Goal: Task Accomplishment & Management: Use online tool/utility

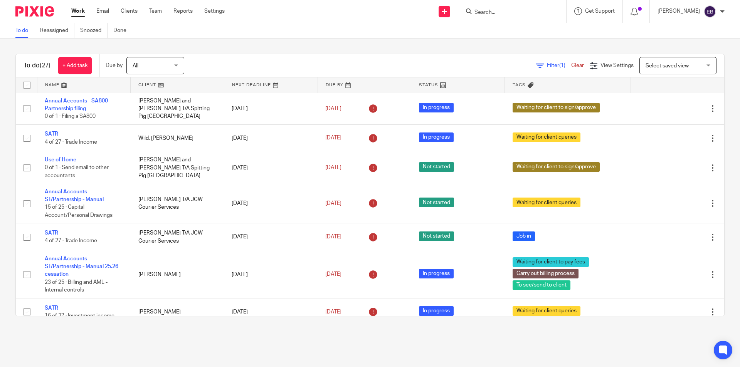
scroll to position [400, 0]
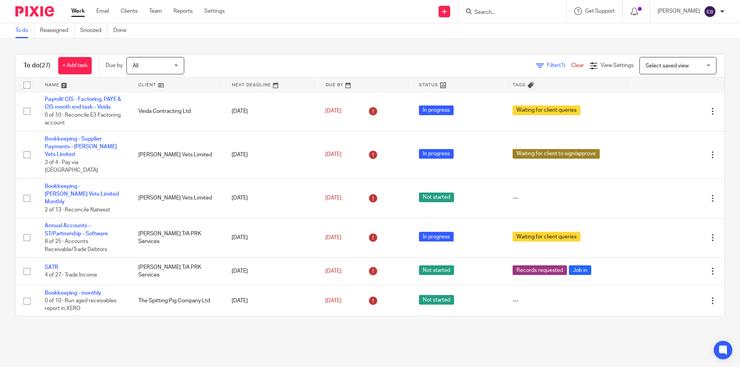
click at [492, 13] on input "Search" at bounding box center [508, 12] width 69 height 7
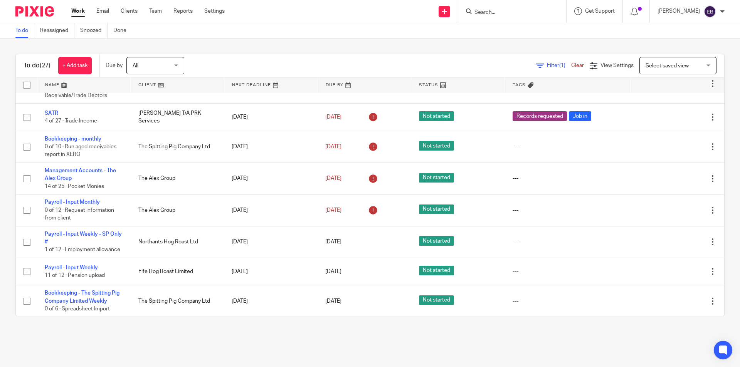
scroll to position [670, 0]
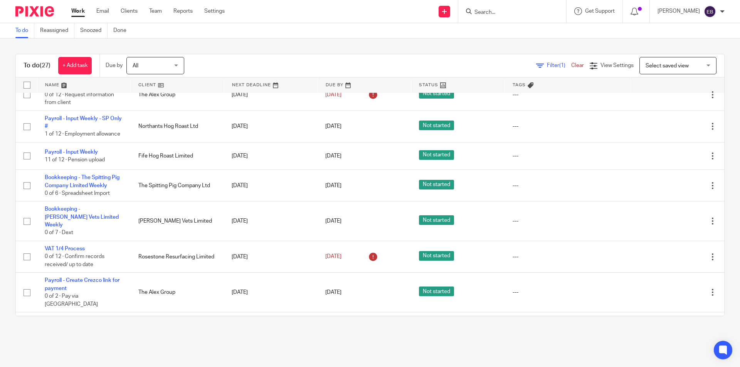
click at [493, 8] on form at bounding box center [515, 12] width 82 height 10
click at [492, 11] on input "Search" at bounding box center [508, 12] width 69 height 7
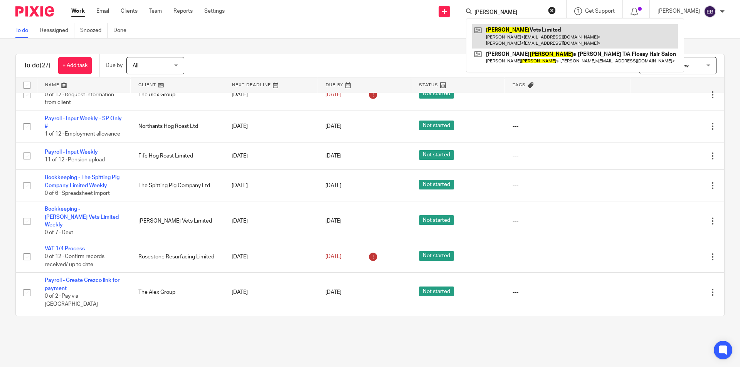
type input "bowland"
click at [512, 32] on link at bounding box center [575, 36] width 206 height 24
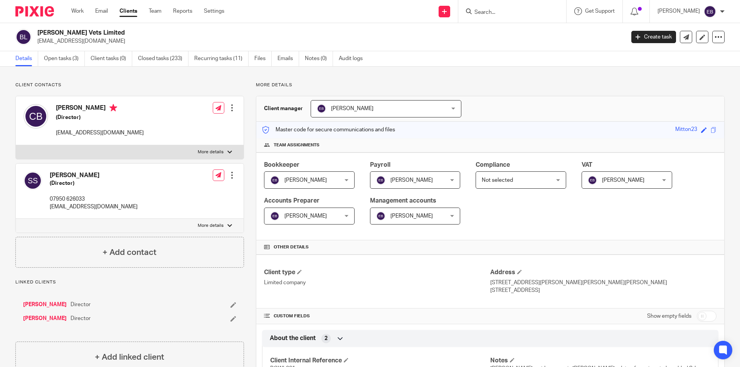
click at [507, 10] on input "Search" at bounding box center [508, 12] width 69 height 7
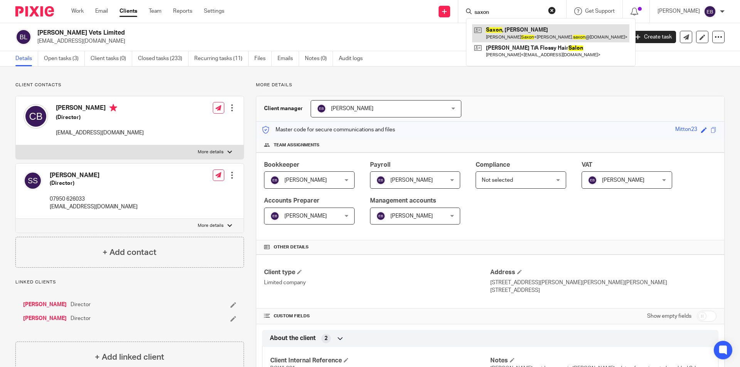
click at [496, 30] on link at bounding box center [550, 33] width 157 height 18
click at [516, 8] on form "saxon" at bounding box center [515, 12] width 82 height 10
drag, startPoint x: 516, startPoint y: 8, endPoint x: 510, endPoint y: 12, distance: 6.6
click at [516, 8] on form "saxon" at bounding box center [515, 12] width 82 height 10
click at [509, 12] on input "saxon" at bounding box center [508, 12] width 69 height 7
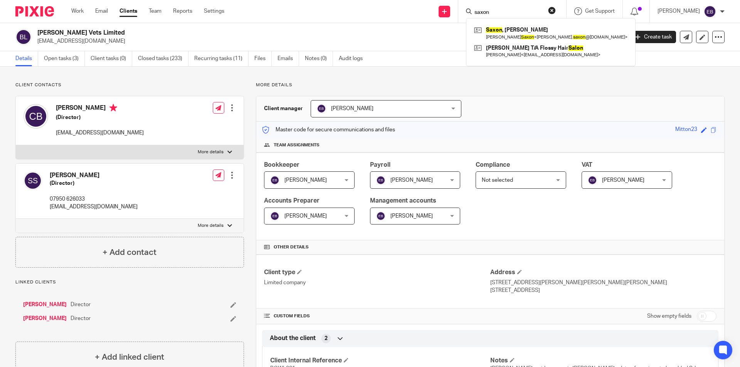
click at [509, 12] on input "saxon" at bounding box center [508, 12] width 69 height 7
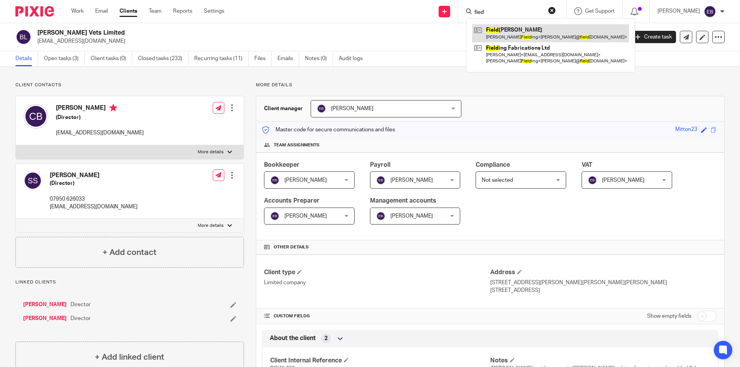
type input "fied"
click at [520, 30] on link at bounding box center [550, 33] width 157 height 18
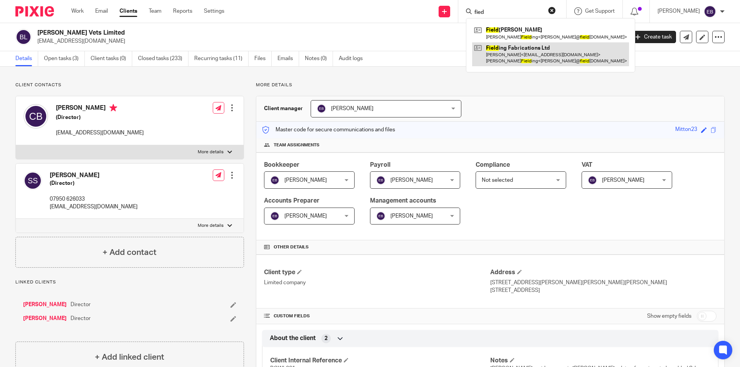
click at [519, 55] on link at bounding box center [550, 54] width 157 height 24
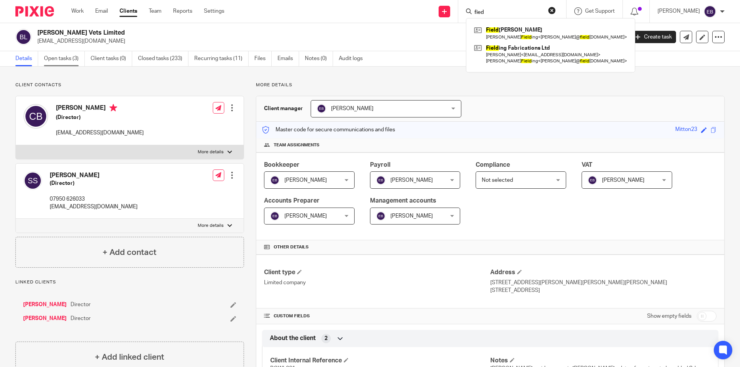
click at [66, 63] on link "Open tasks (3)" at bounding box center [64, 58] width 41 height 15
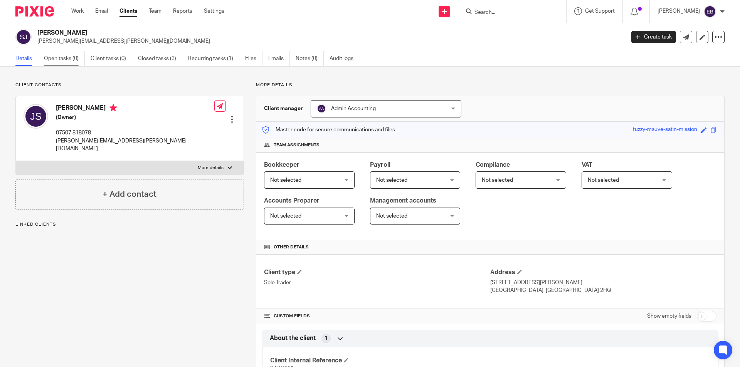
click at [66, 60] on link "Open tasks (0)" at bounding box center [64, 58] width 41 height 15
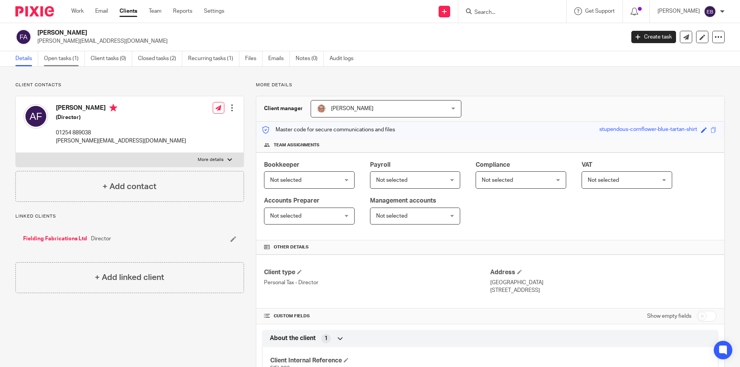
click at [74, 59] on link "Open tasks (1)" at bounding box center [64, 58] width 41 height 15
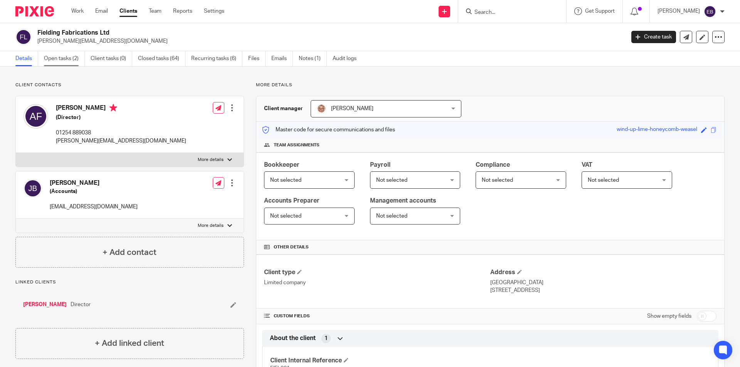
click at [57, 57] on link "Open tasks (2)" at bounding box center [64, 58] width 41 height 15
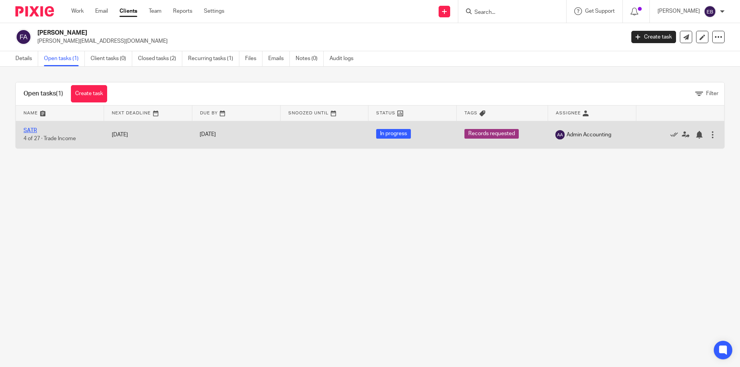
click at [26, 129] on link "SATR" at bounding box center [30, 130] width 13 height 5
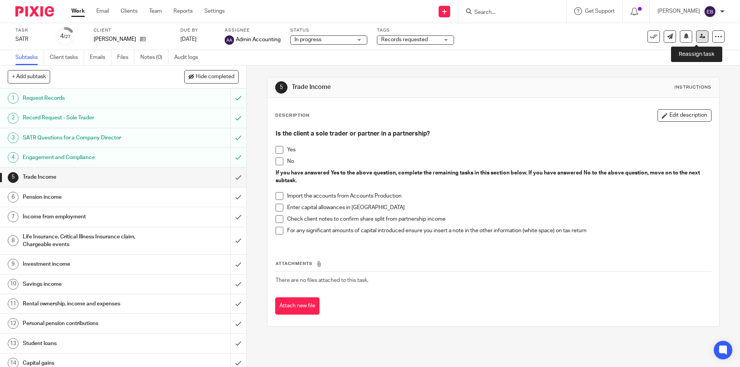
click at [700, 37] on link at bounding box center [702, 36] width 12 height 12
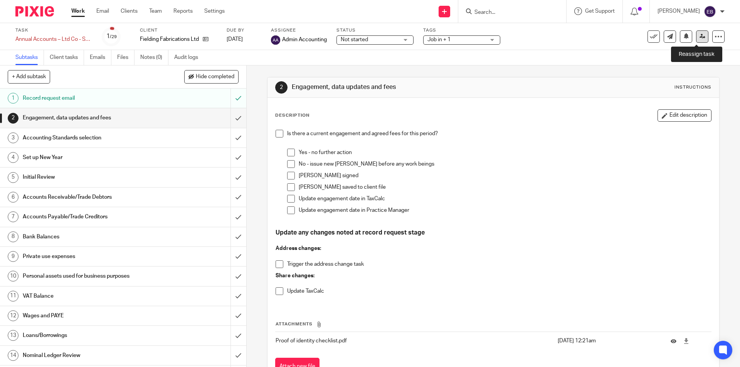
click at [700, 32] on link at bounding box center [702, 36] width 12 height 12
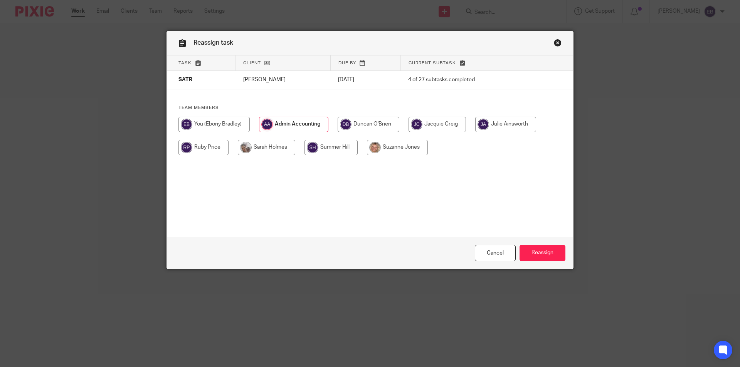
click at [223, 120] on input "radio" at bounding box center [213, 124] width 71 height 15
radio input "true"
click at [547, 250] on input "Reassign" at bounding box center [542, 253] width 46 height 17
click at [239, 126] on input "radio" at bounding box center [213, 124] width 71 height 15
radio input "true"
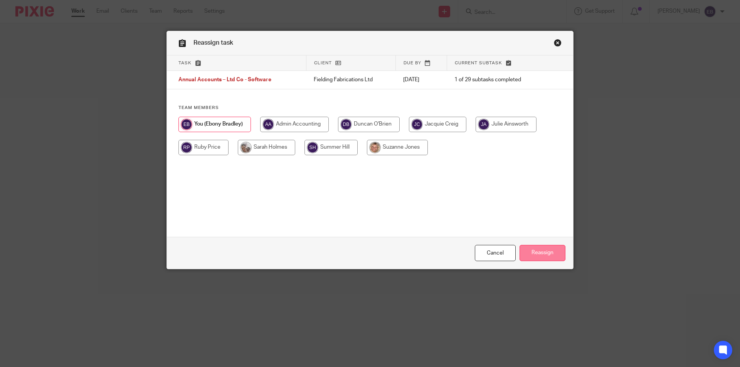
click at [562, 254] on input "Reassign" at bounding box center [542, 253] width 46 height 17
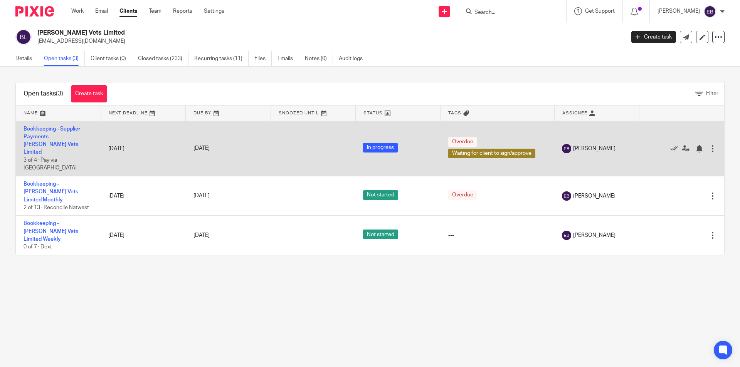
click at [49, 132] on td "Bookkeeping - Supplier Payments - [PERSON_NAME] Vets Limited 3 of 4 · Pay via […" at bounding box center [58, 148] width 85 height 55
click at [47, 135] on link "Bookkeeping - Supplier Payments - [PERSON_NAME] Vets Limited" at bounding box center [52, 140] width 57 height 29
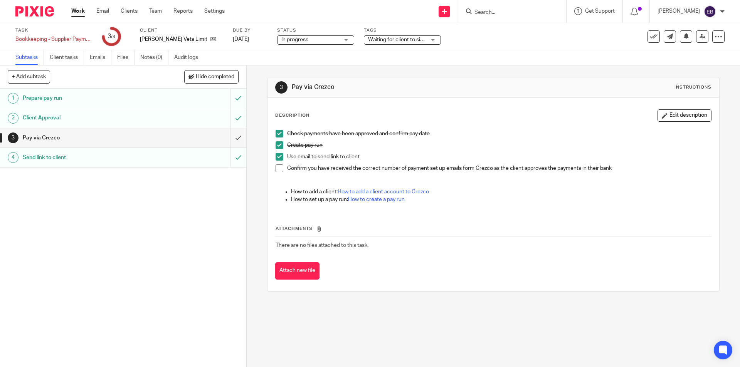
click at [280, 167] on span at bounding box center [280, 169] width 8 height 8
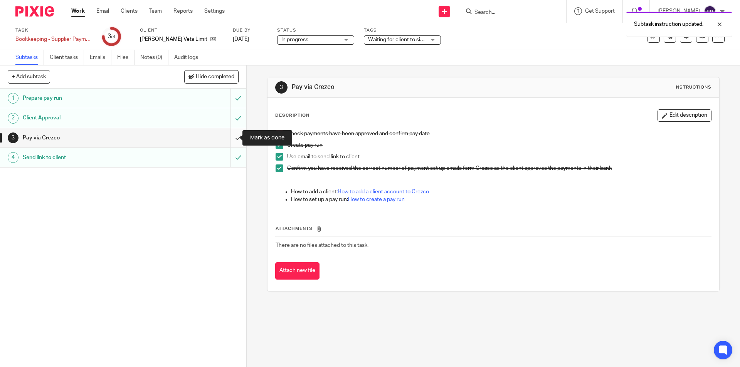
click at [235, 141] on input "submit" at bounding box center [123, 137] width 246 height 19
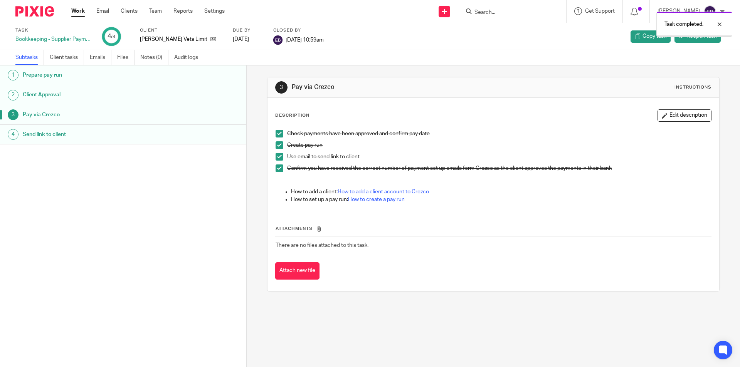
click at [71, 15] on div "Work Email Clients Team Reports Settings Work Email Clients Team Reports Settin…" at bounding box center [150, 11] width 173 height 23
click at [74, 13] on link "Work" at bounding box center [77, 11] width 13 height 8
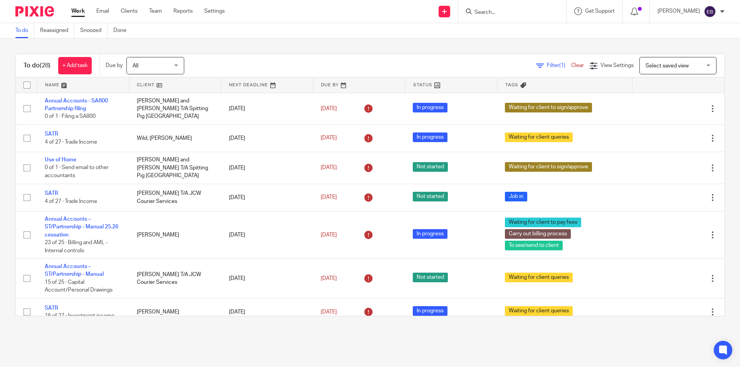
click at [502, 11] on input "Search" at bounding box center [508, 12] width 69 height 7
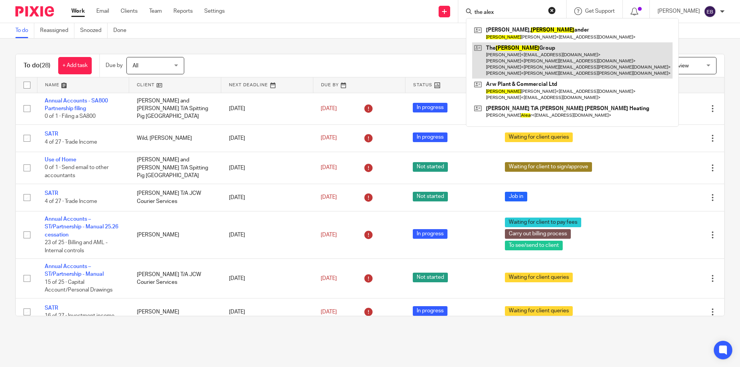
type input "the alex"
click at [511, 51] on link at bounding box center [572, 60] width 200 height 37
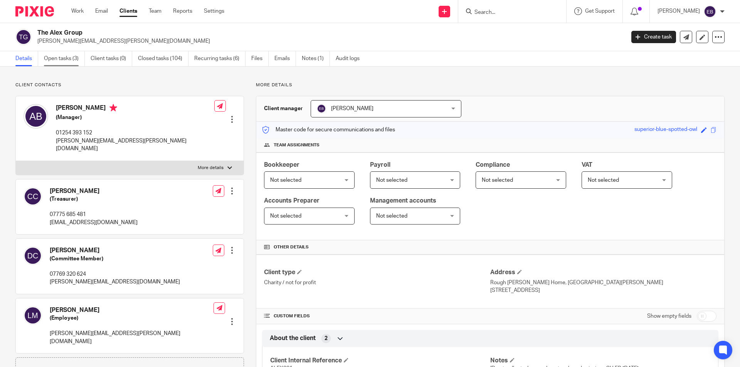
click at [81, 62] on link "Open tasks (3)" at bounding box center [64, 58] width 41 height 15
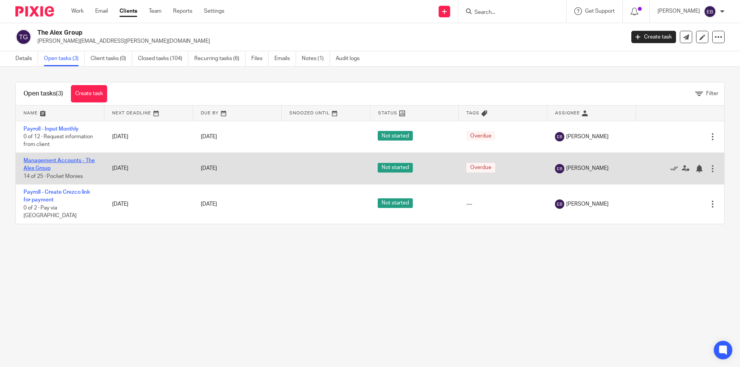
click at [40, 161] on link "Management Accounts - The Alex Group" at bounding box center [59, 164] width 71 height 13
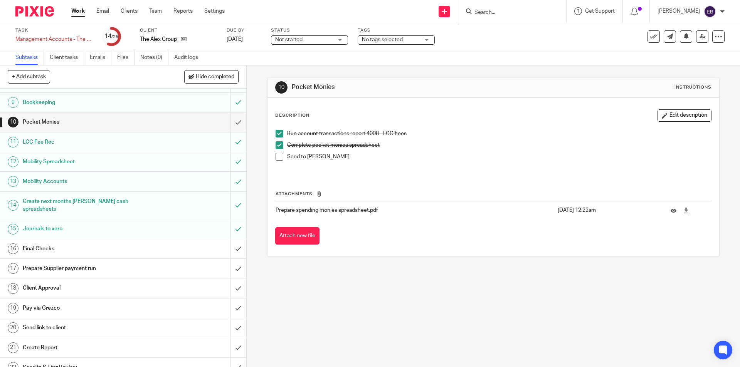
scroll to position [193, 0]
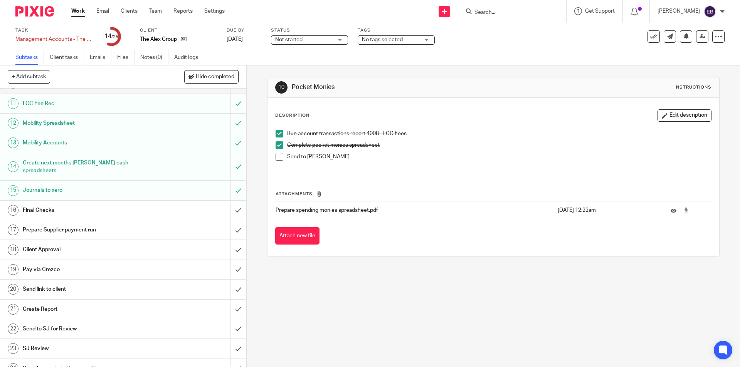
click at [57, 205] on h1 "Final Checks" at bounding box center [89, 211] width 133 height 12
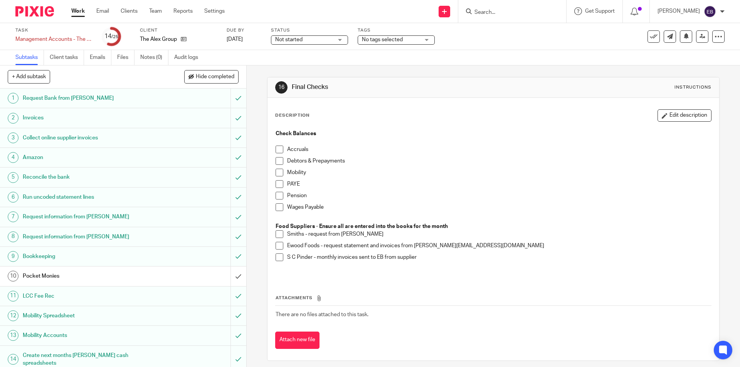
click at [279, 235] on span at bounding box center [280, 234] width 8 height 8
click at [279, 246] on span at bounding box center [280, 246] width 8 height 8
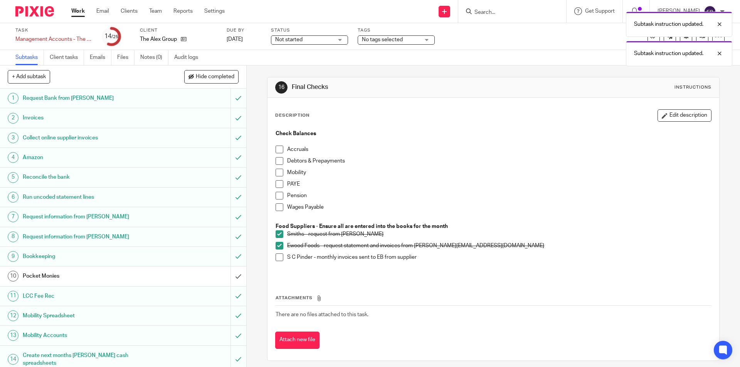
click at [276, 258] on span at bounding box center [280, 258] width 8 height 8
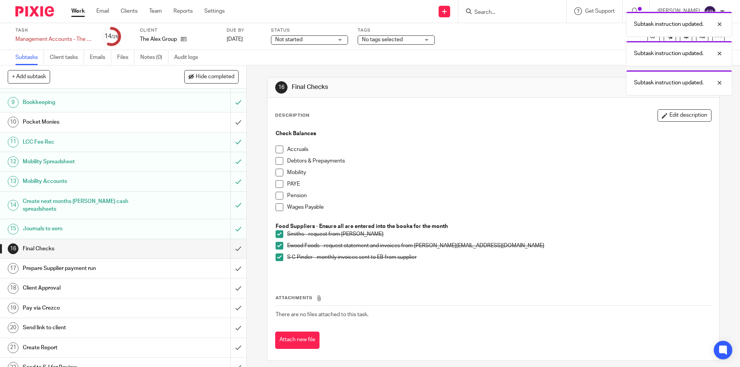
scroll to position [193, 0]
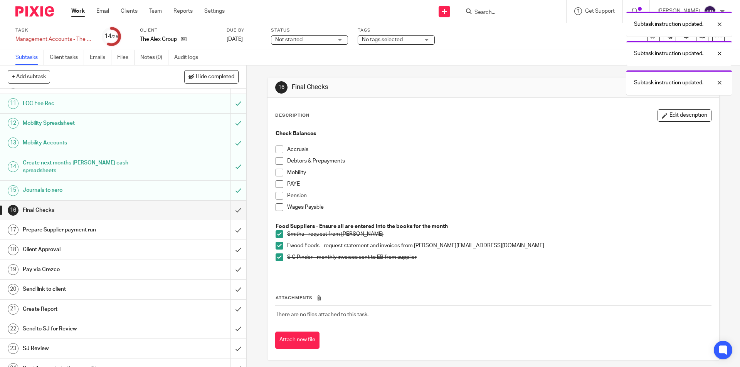
click at [58, 224] on h1 "Prepare Supplier payment run" at bounding box center [89, 230] width 133 height 12
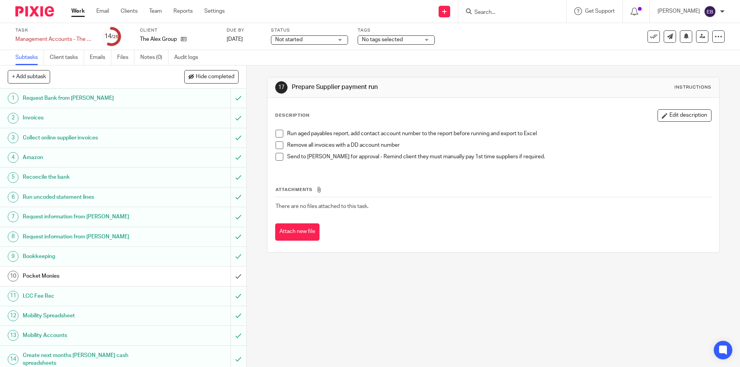
click at [278, 134] on span at bounding box center [280, 134] width 8 height 8
click at [278, 145] on span at bounding box center [280, 145] width 8 height 8
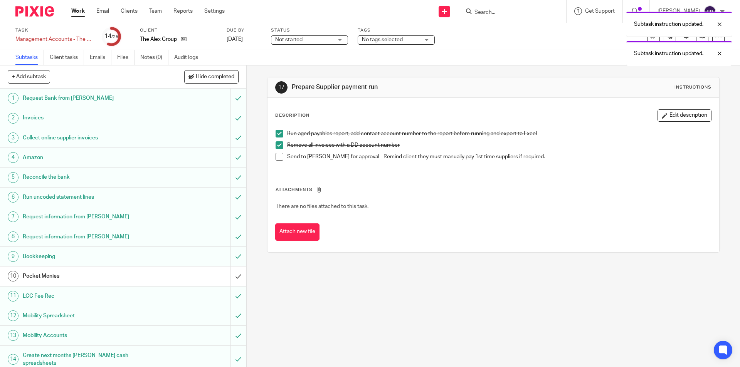
click at [276, 158] on span at bounding box center [280, 157] width 8 height 8
click at [214, 73] on button "Hide completed" at bounding box center [211, 76] width 54 height 13
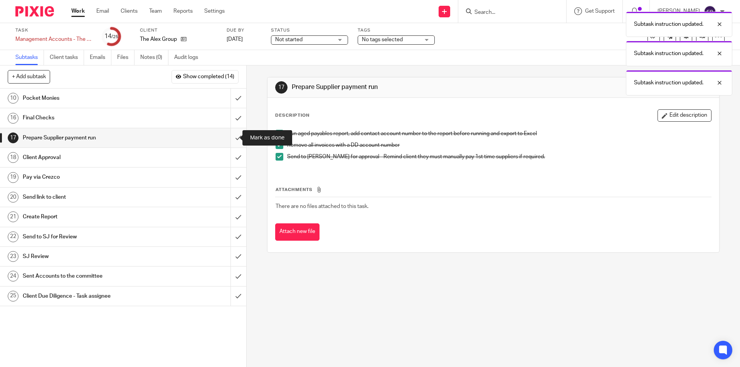
click at [234, 139] on input "submit" at bounding box center [123, 137] width 246 height 19
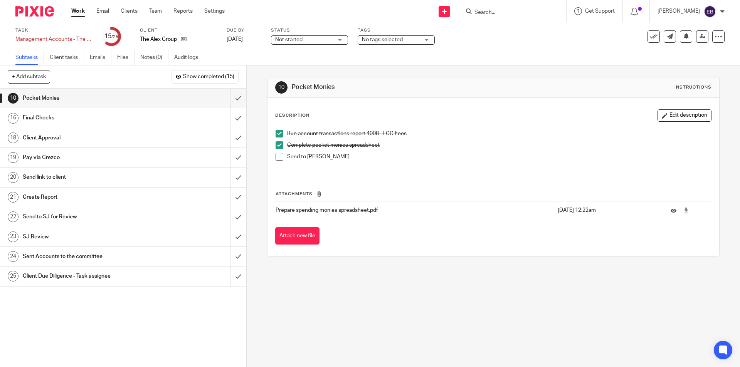
click at [81, 136] on h1 "Client Approval" at bounding box center [89, 138] width 133 height 12
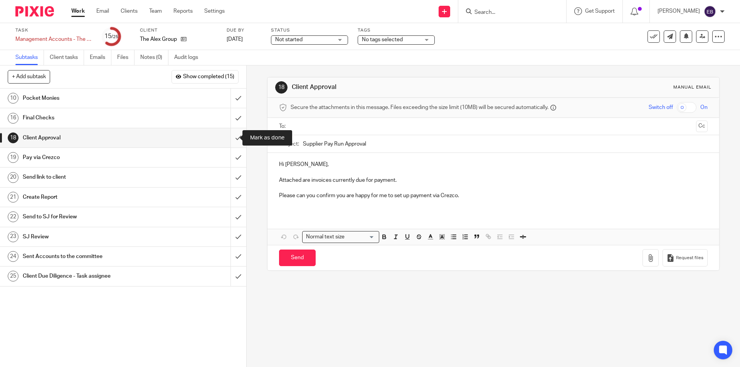
click at [229, 139] on input "submit" at bounding box center [123, 137] width 246 height 19
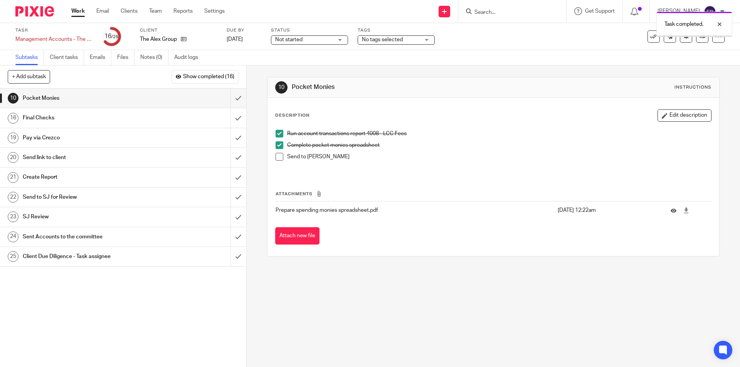
click at [63, 139] on h1 "Pay via Crezco" at bounding box center [89, 138] width 133 height 12
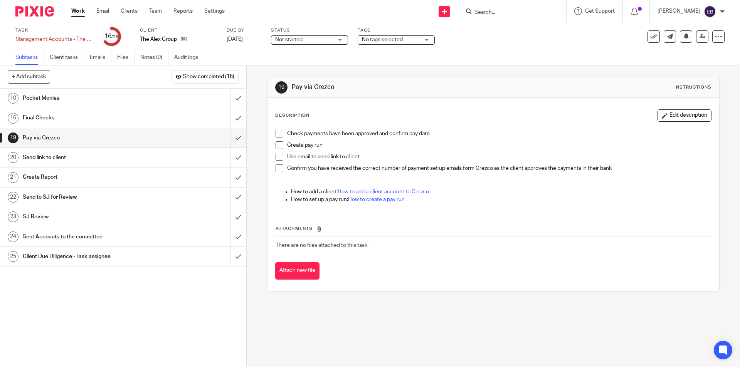
click at [280, 135] on span at bounding box center [280, 134] width 8 height 8
click at [277, 141] on li "Check payments have been approved and confirm pay date" at bounding box center [493, 136] width 435 height 12
click at [279, 152] on li "Create pay run" at bounding box center [493, 147] width 435 height 12
click at [277, 143] on span at bounding box center [280, 145] width 8 height 8
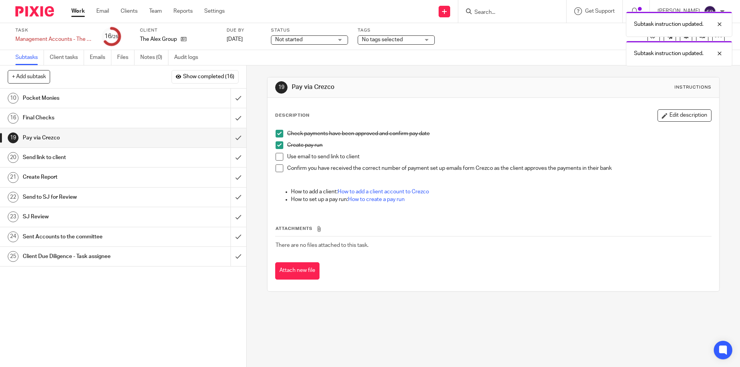
click at [278, 154] on span at bounding box center [280, 157] width 8 height 8
click at [276, 167] on span at bounding box center [280, 169] width 8 height 8
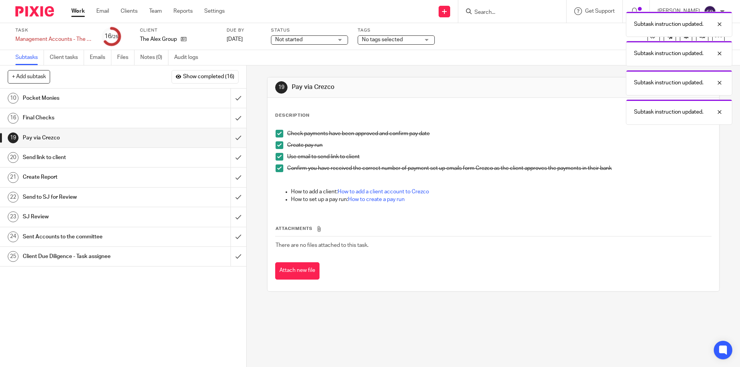
click at [234, 135] on input "submit" at bounding box center [123, 137] width 246 height 19
